Goal: Task Accomplishment & Management: Manage account settings

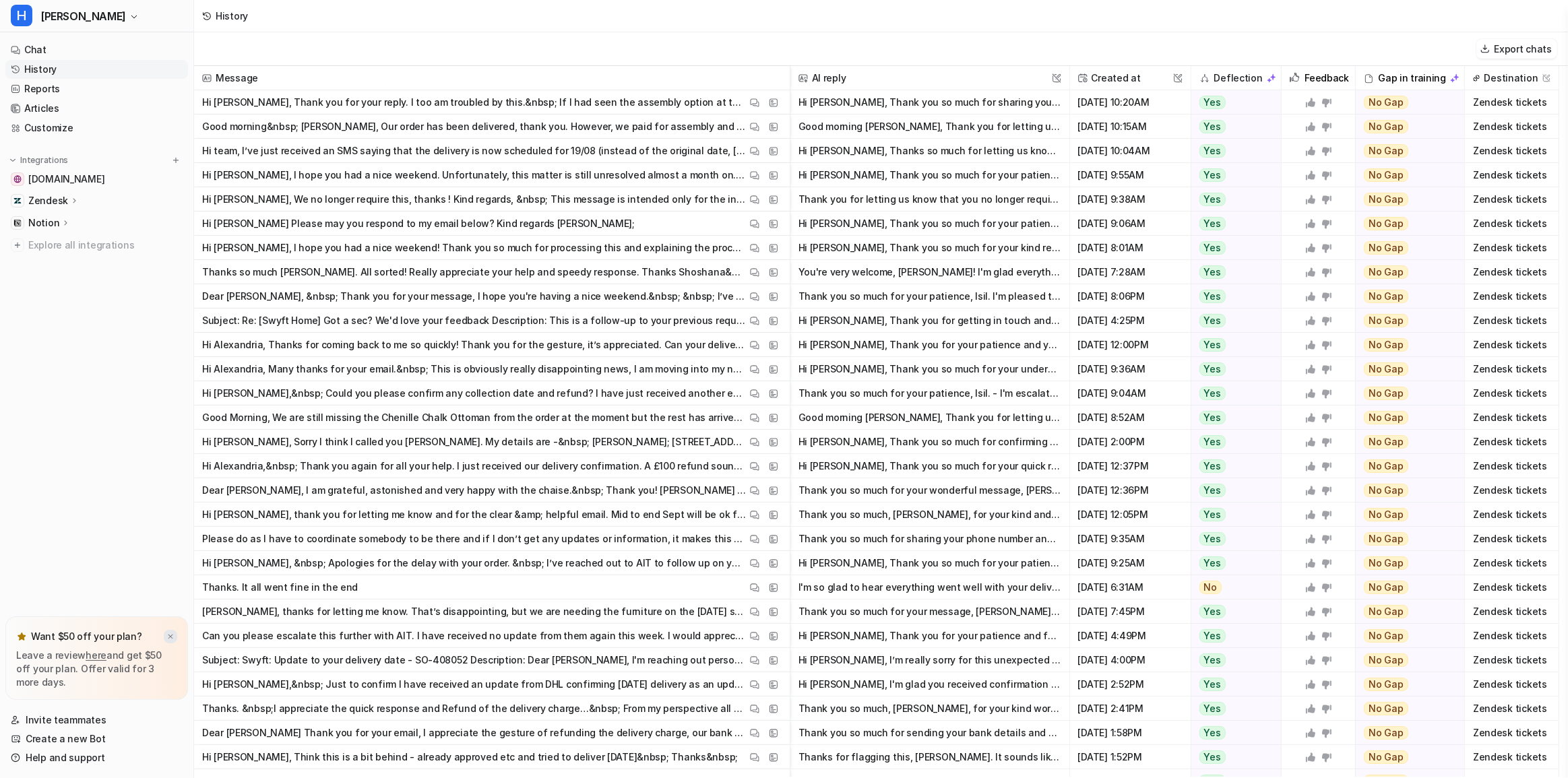
click at [167, 637] on img at bounding box center [170, 636] width 8 height 9
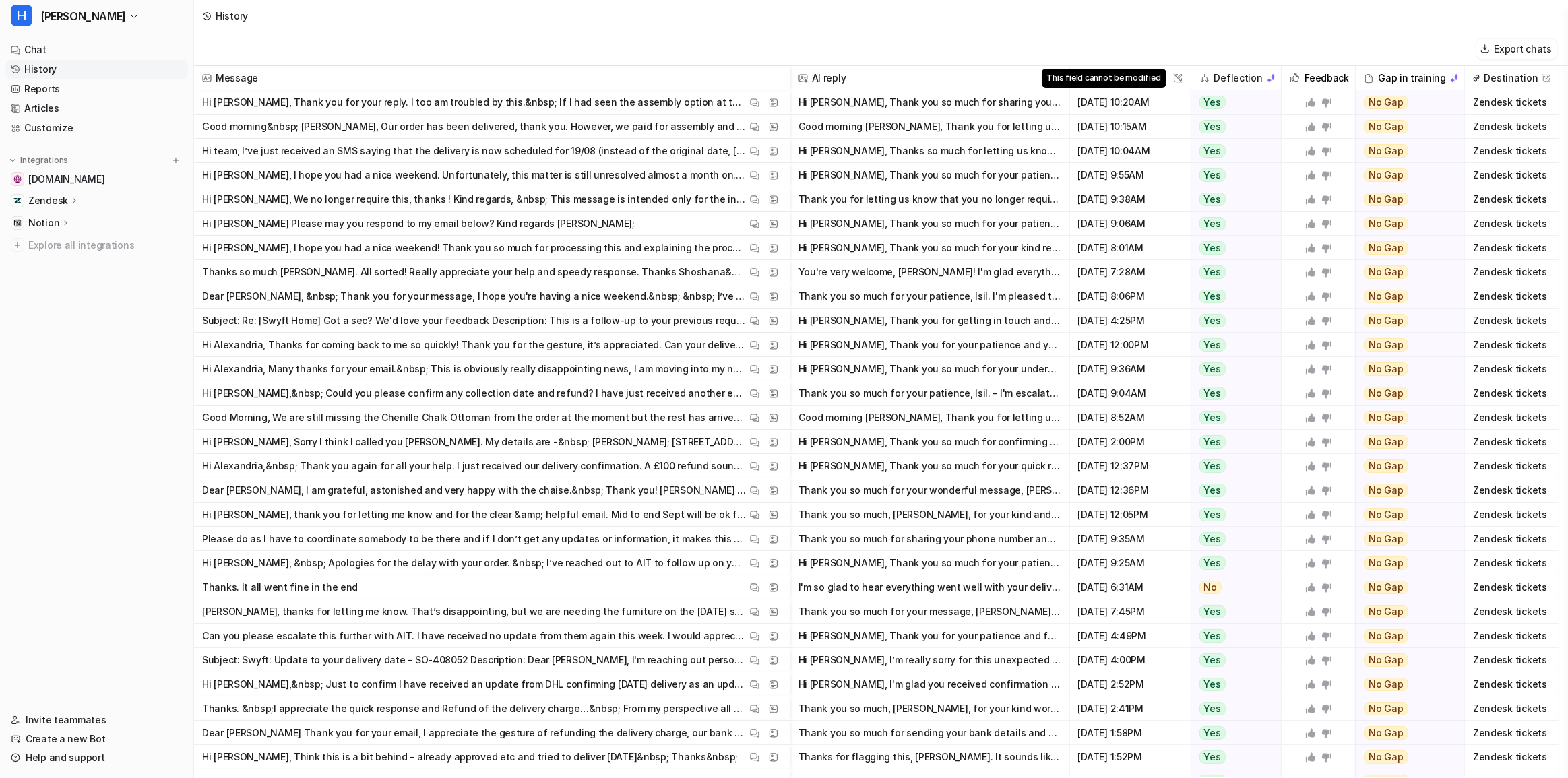
click at [1178, 78] on img at bounding box center [1177, 78] width 9 height 9
click at [72, 762] on link "Help and support" at bounding box center [97, 758] width 183 height 19
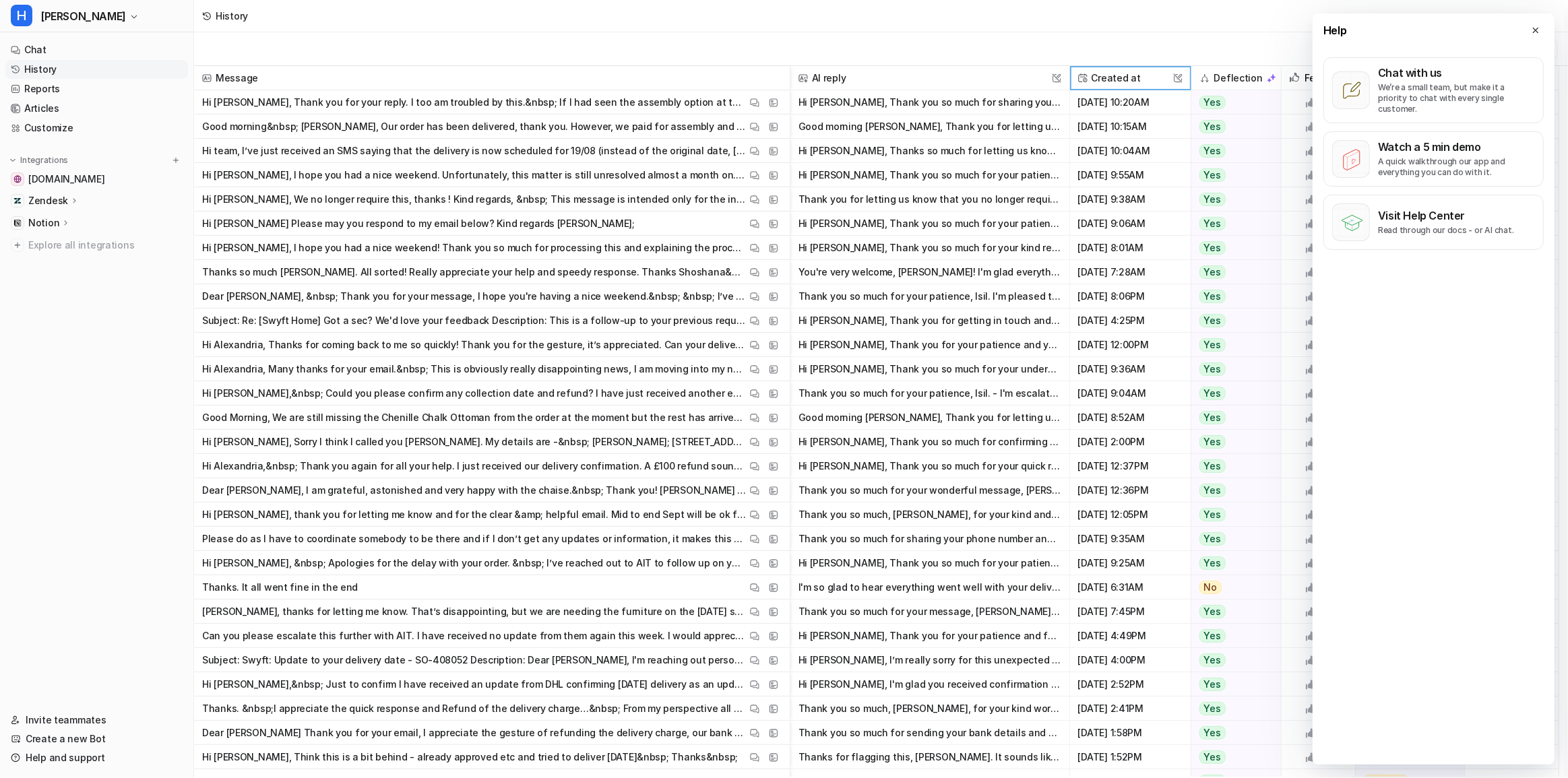
click at [92, 402] on nav "Chat History Reports Articles Customize Integrations [DOMAIN_NAME] Zendesk Over…" at bounding box center [97, 367] width 193 height 665
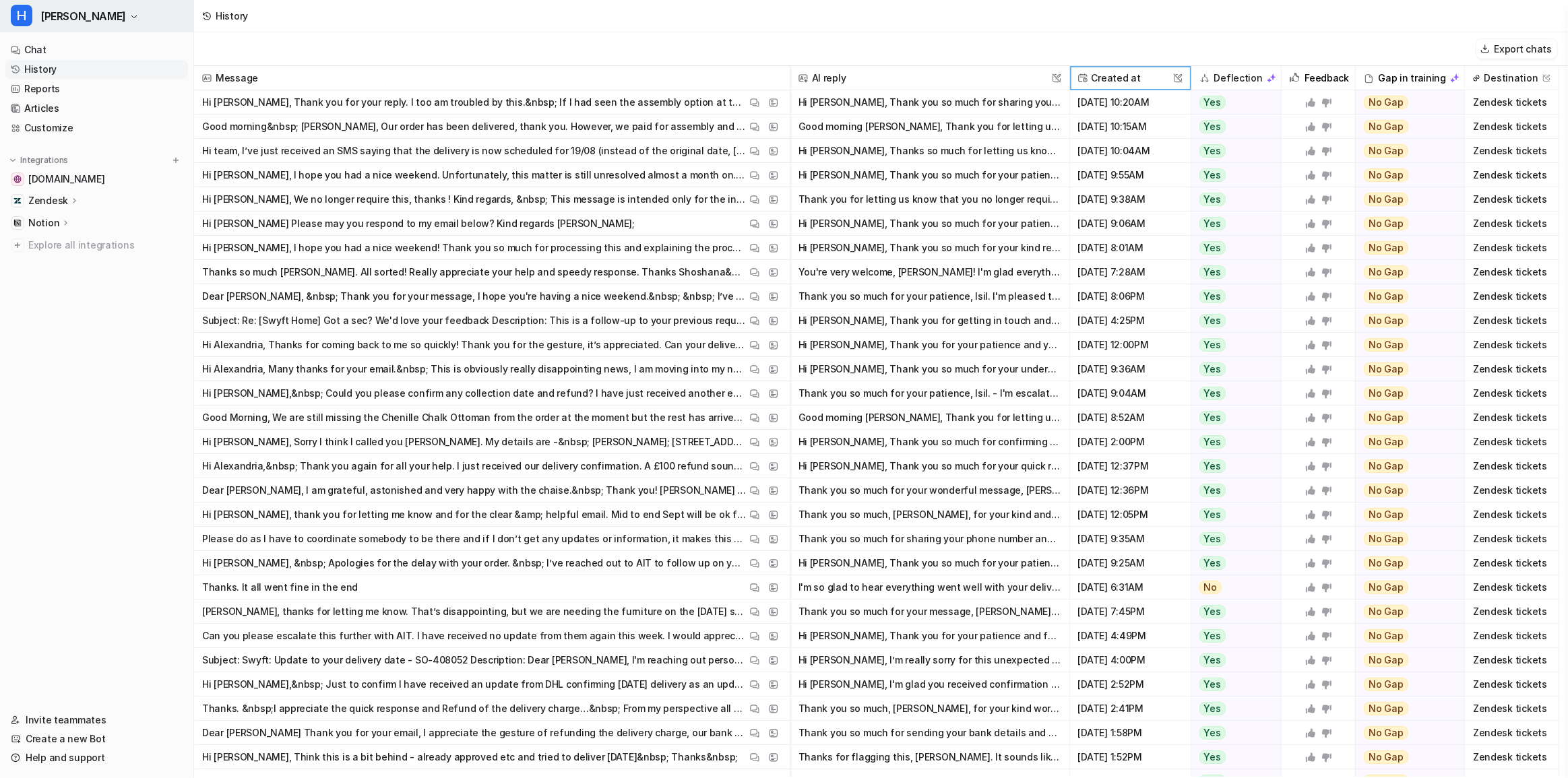
click at [80, 19] on button "H [PERSON_NAME]" at bounding box center [97, 16] width 193 height 33
click at [77, 129] on link "Settings" at bounding box center [108, 124] width 186 height 22
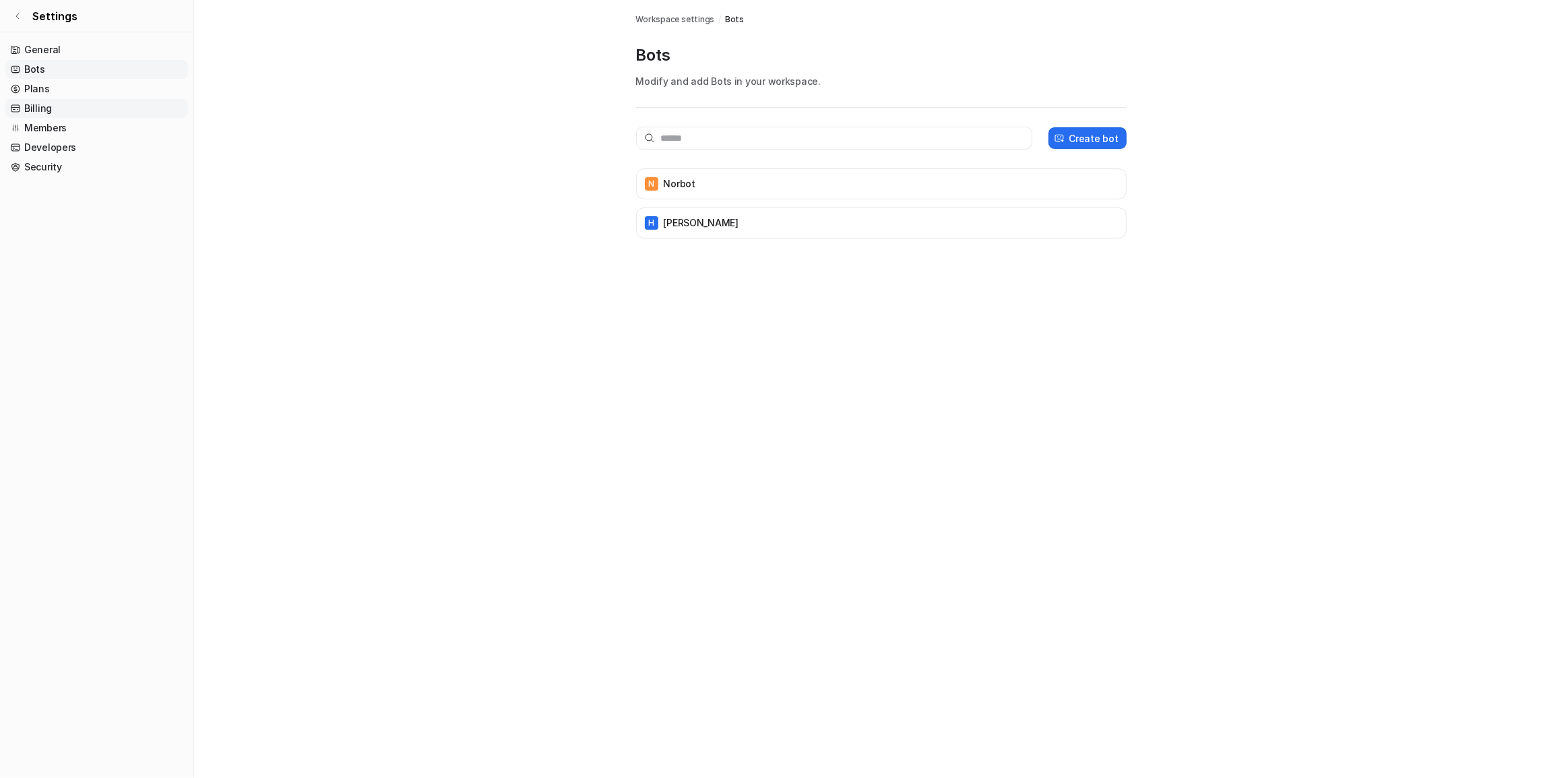
click at [78, 104] on link "Billing" at bounding box center [97, 108] width 183 height 19
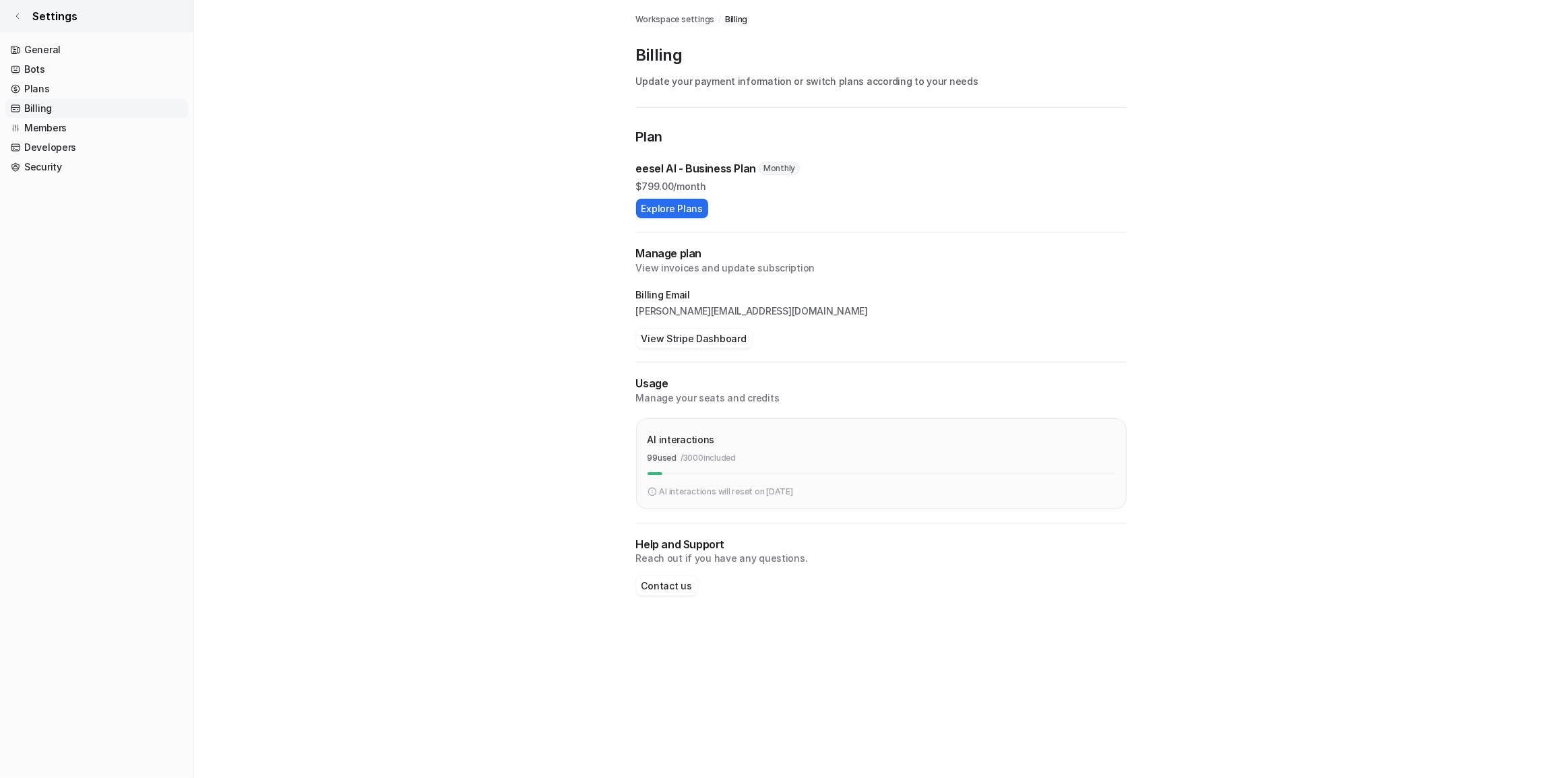
click at [12, 2] on link "Settings" at bounding box center [97, 16] width 193 height 33
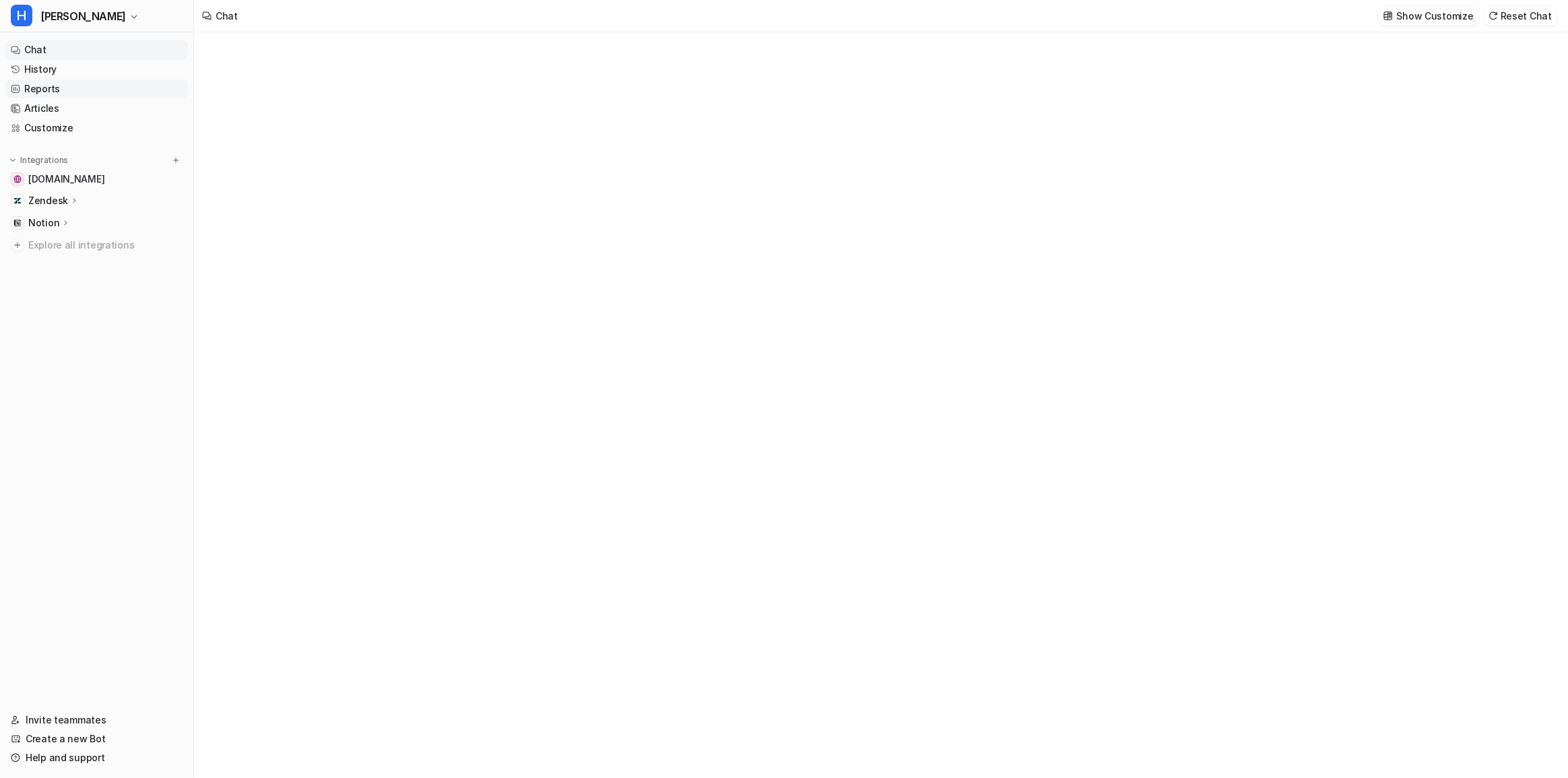
type textarea "**********"
click at [56, 70] on link "History" at bounding box center [97, 69] width 183 height 19
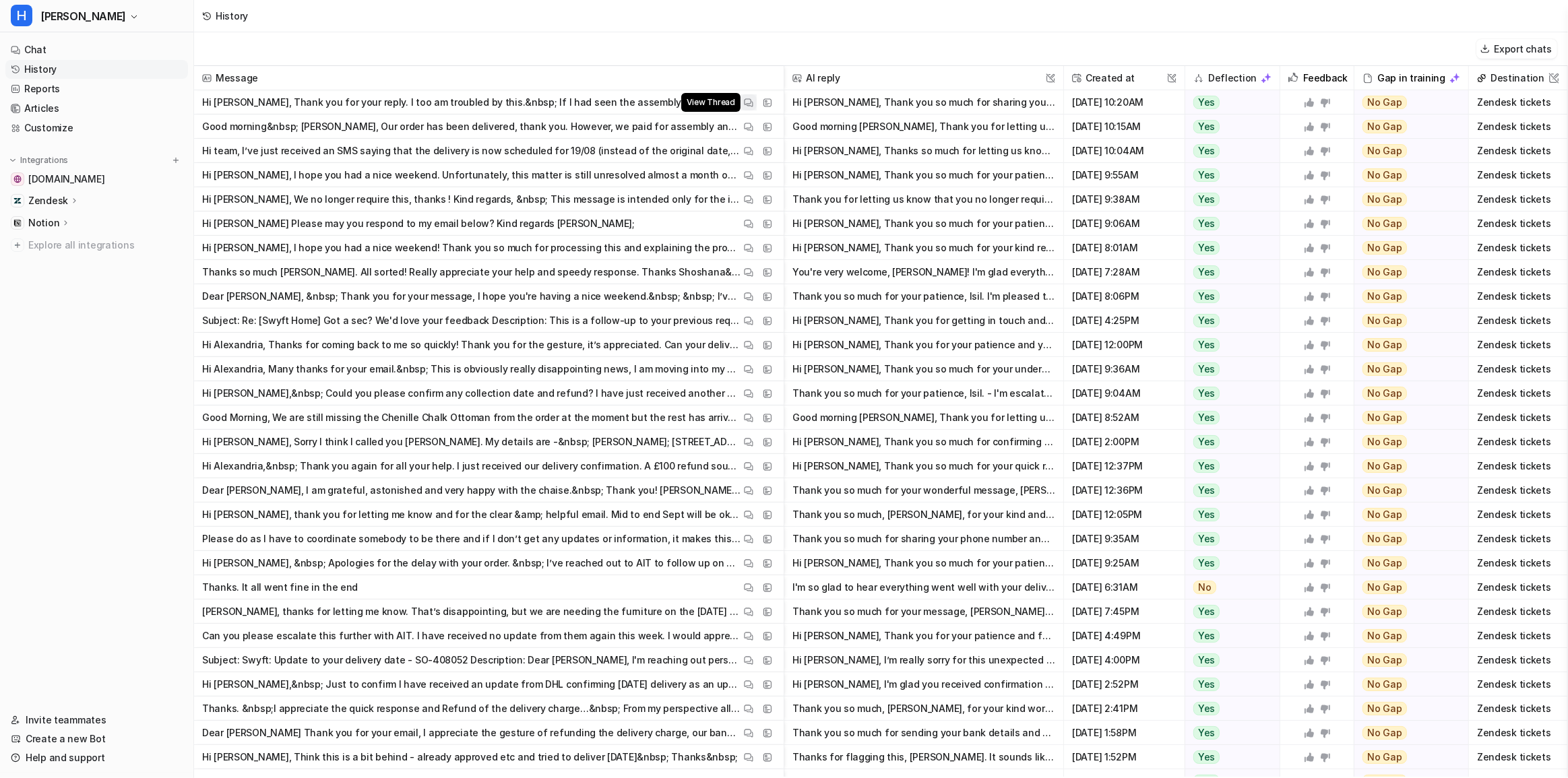
click at [751, 101] on img at bounding box center [748, 102] width 9 height 10
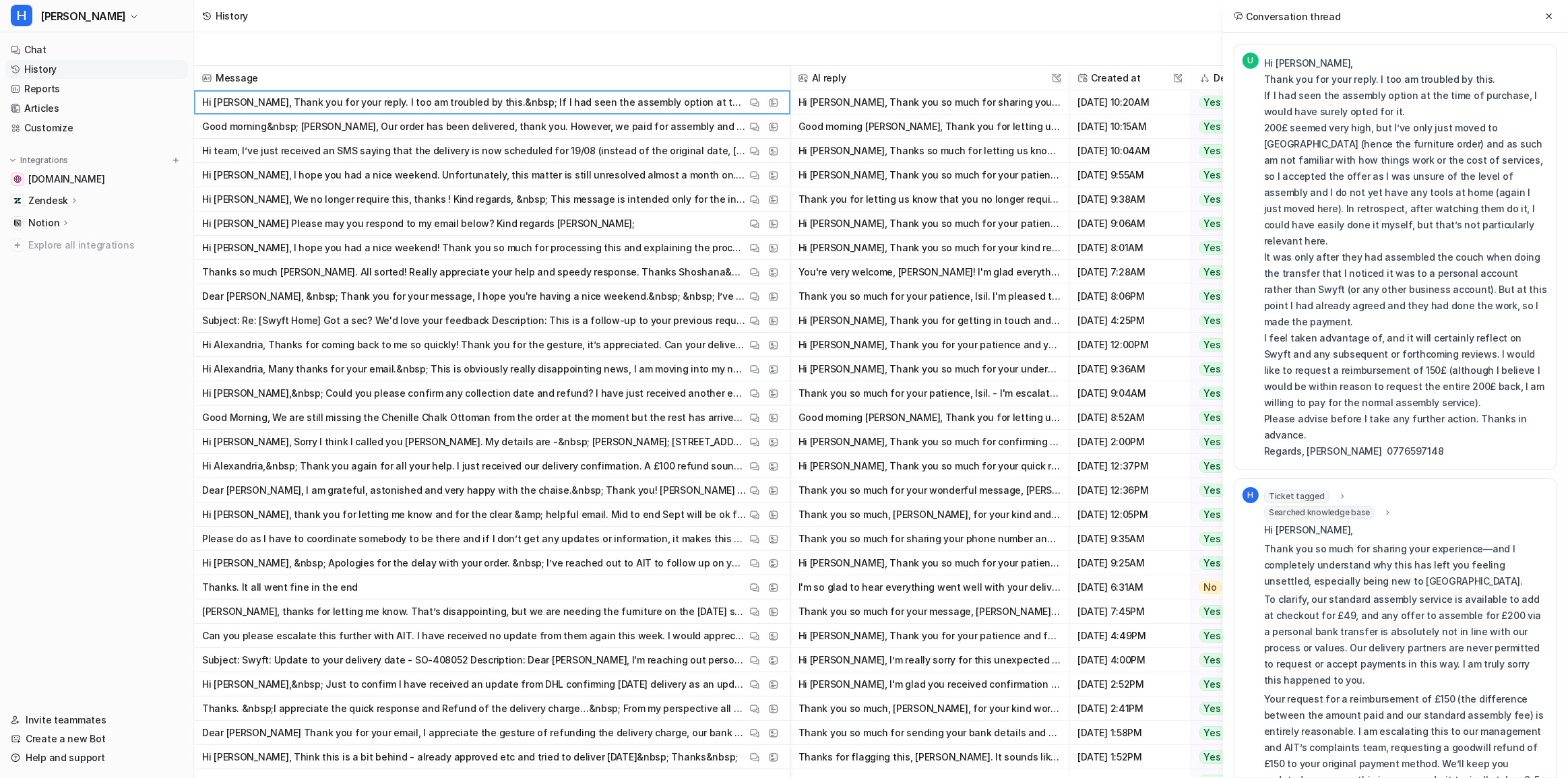
click at [1337, 492] on icon at bounding box center [1342, 496] width 9 height 10
